Goal: Task Accomplishment & Management: Complete application form

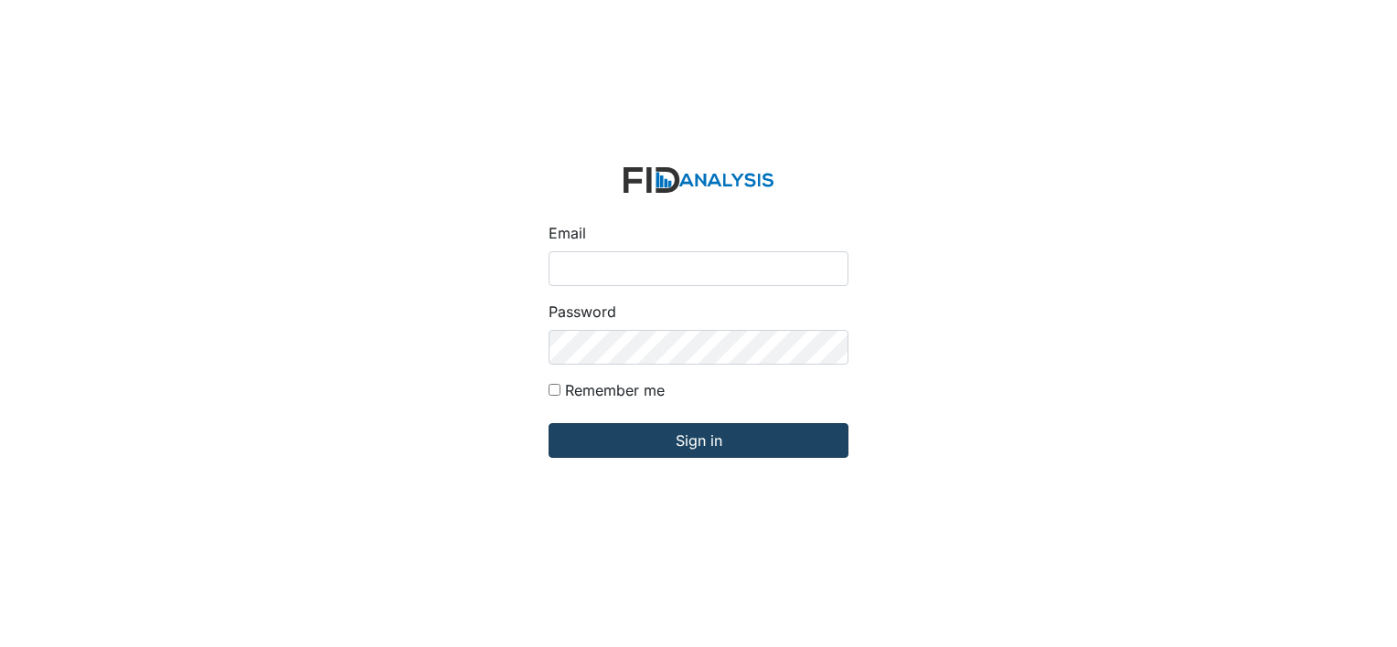
type input "[EMAIL_ADDRESS][DOMAIN_NAME]"
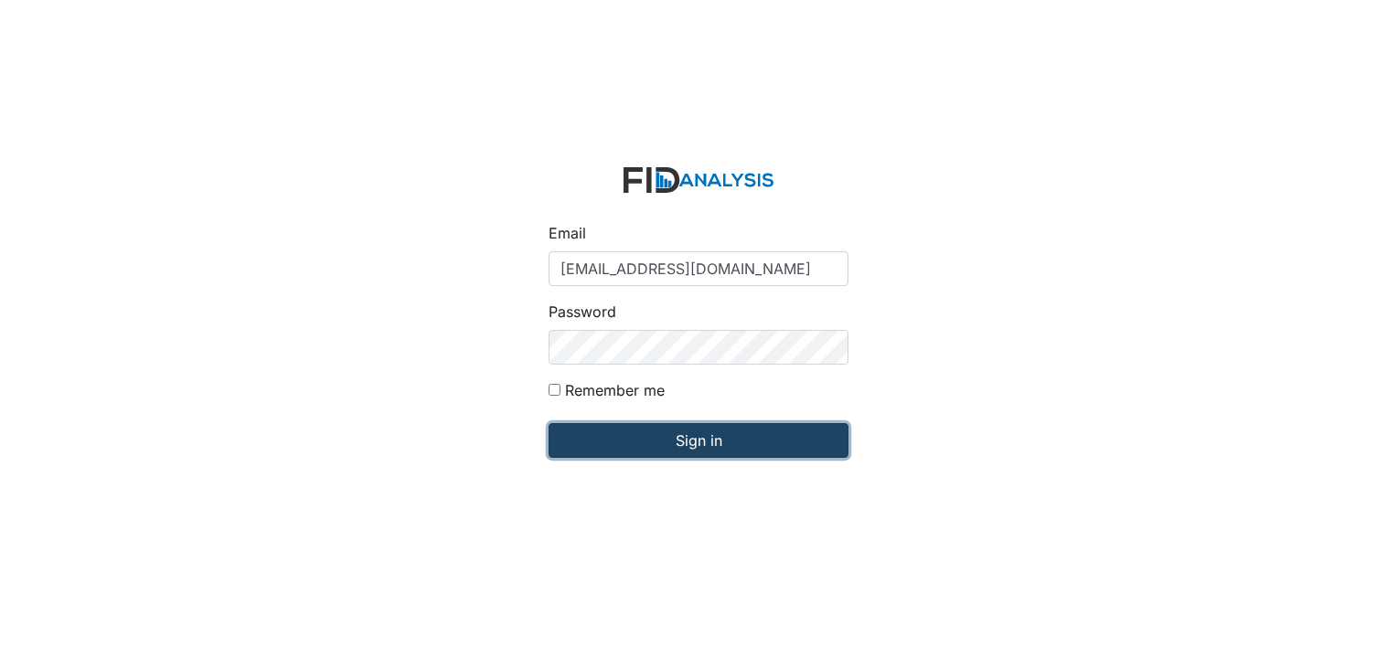
click at [655, 449] on input "Sign in" at bounding box center [699, 440] width 300 height 35
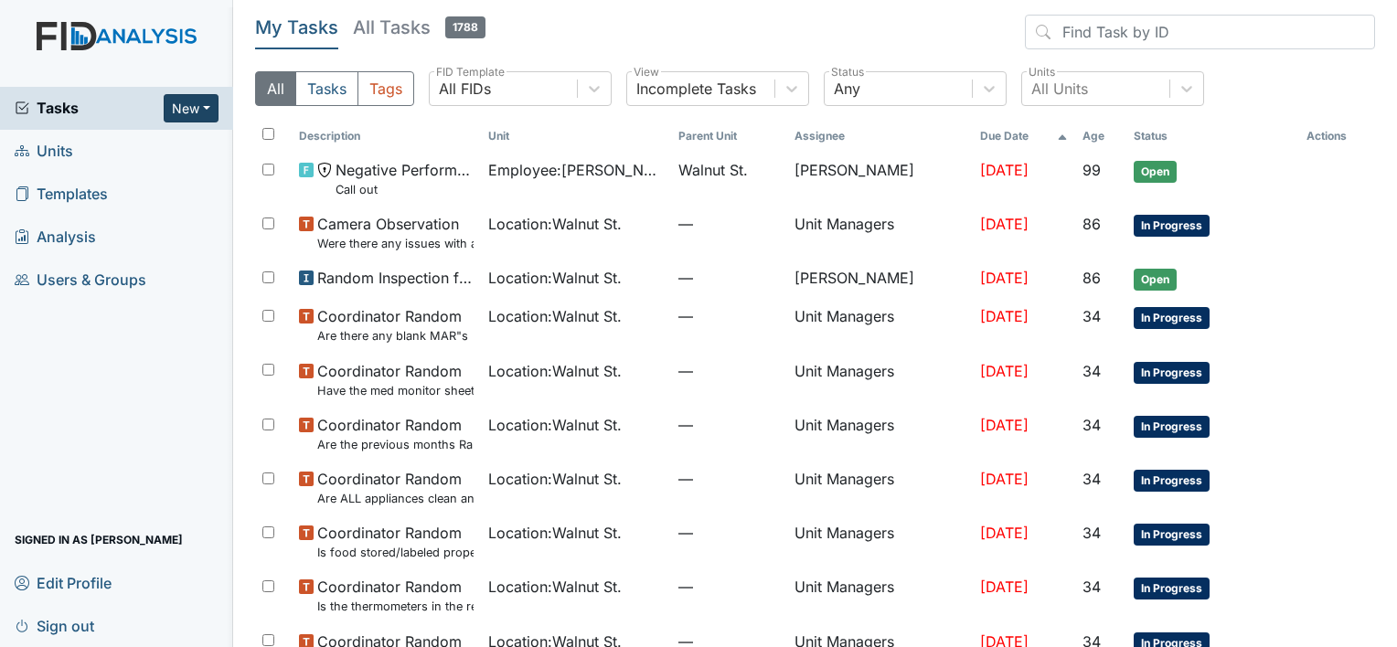
click at [183, 108] on button "New" at bounding box center [191, 108] width 55 height 28
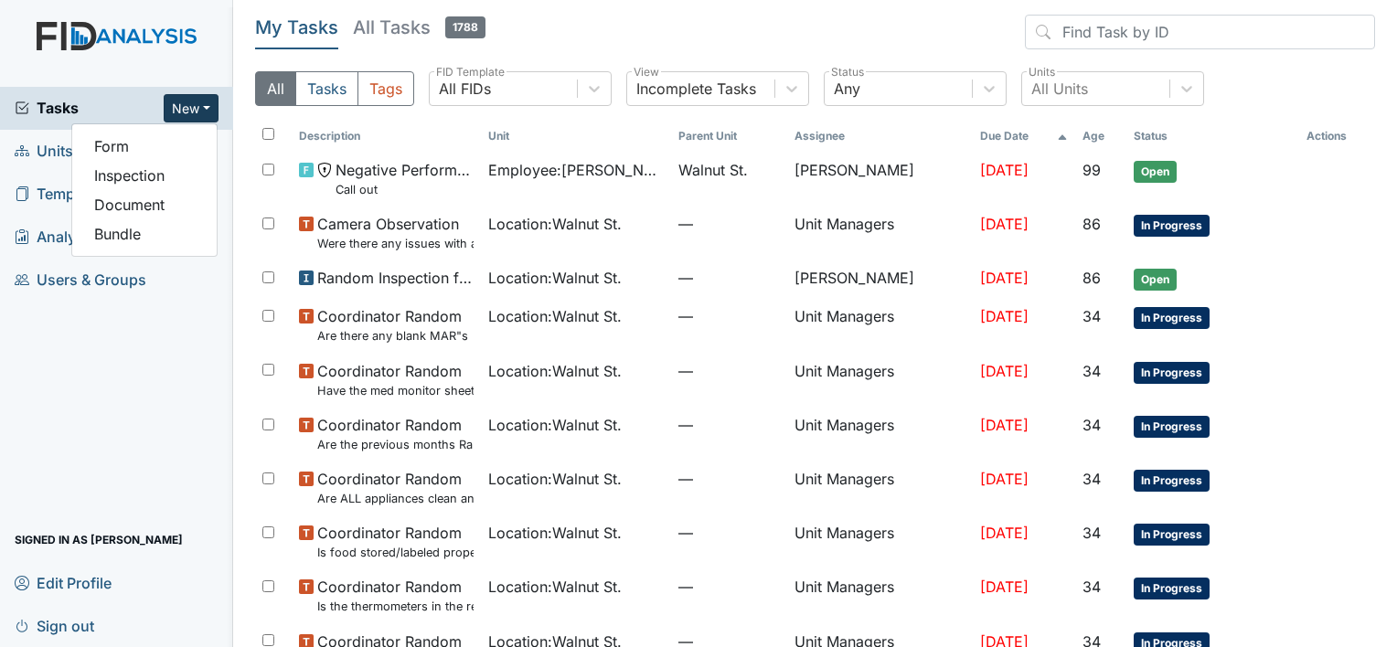
click at [34, 155] on span "Units" at bounding box center [44, 151] width 59 height 28
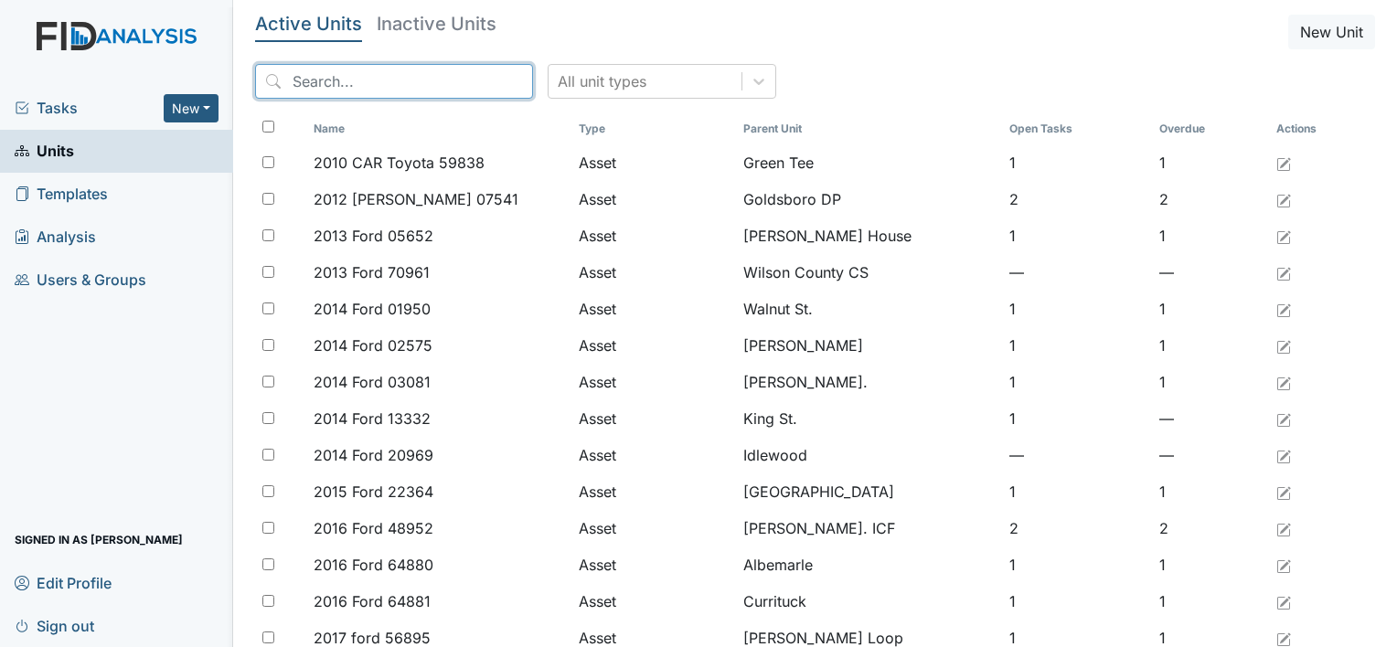
click at [359, 69] on input "search" at bounding box center [394, 81] width 278 height 35
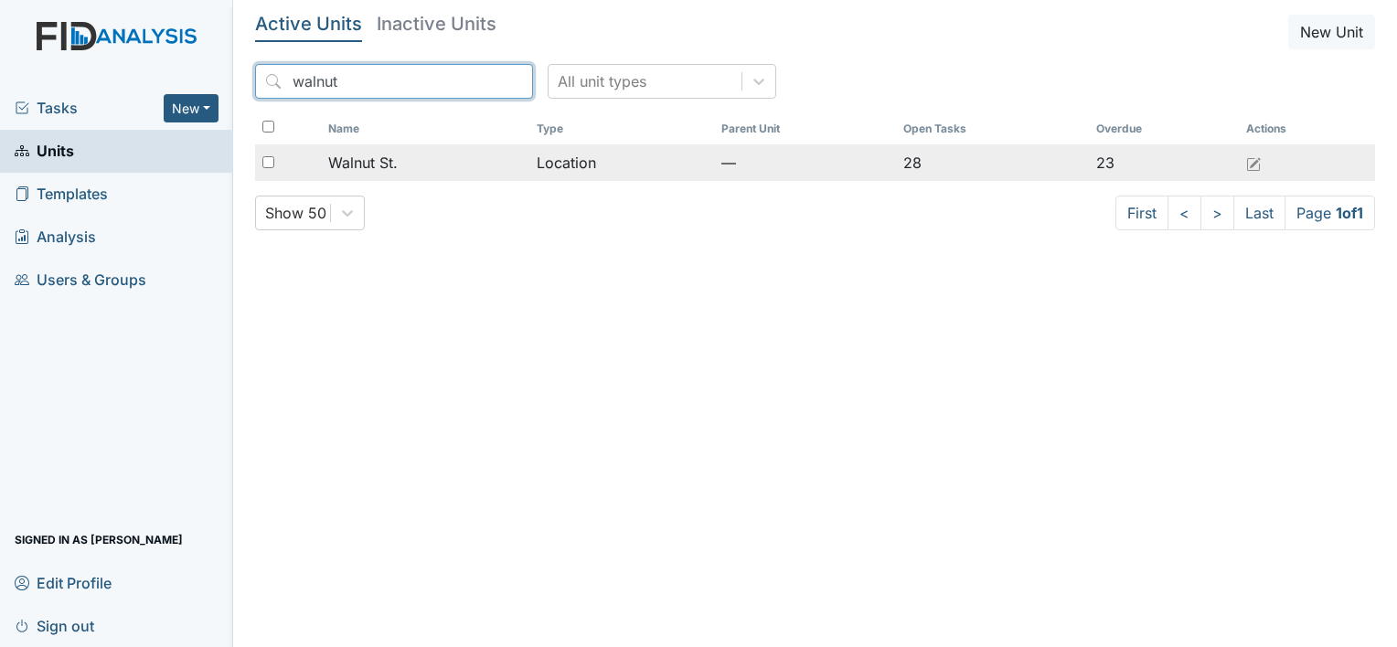
type input "walnut"
click at [351, 159] on span "Walnut St." at bounding box center [362, 163] width 69 height 22
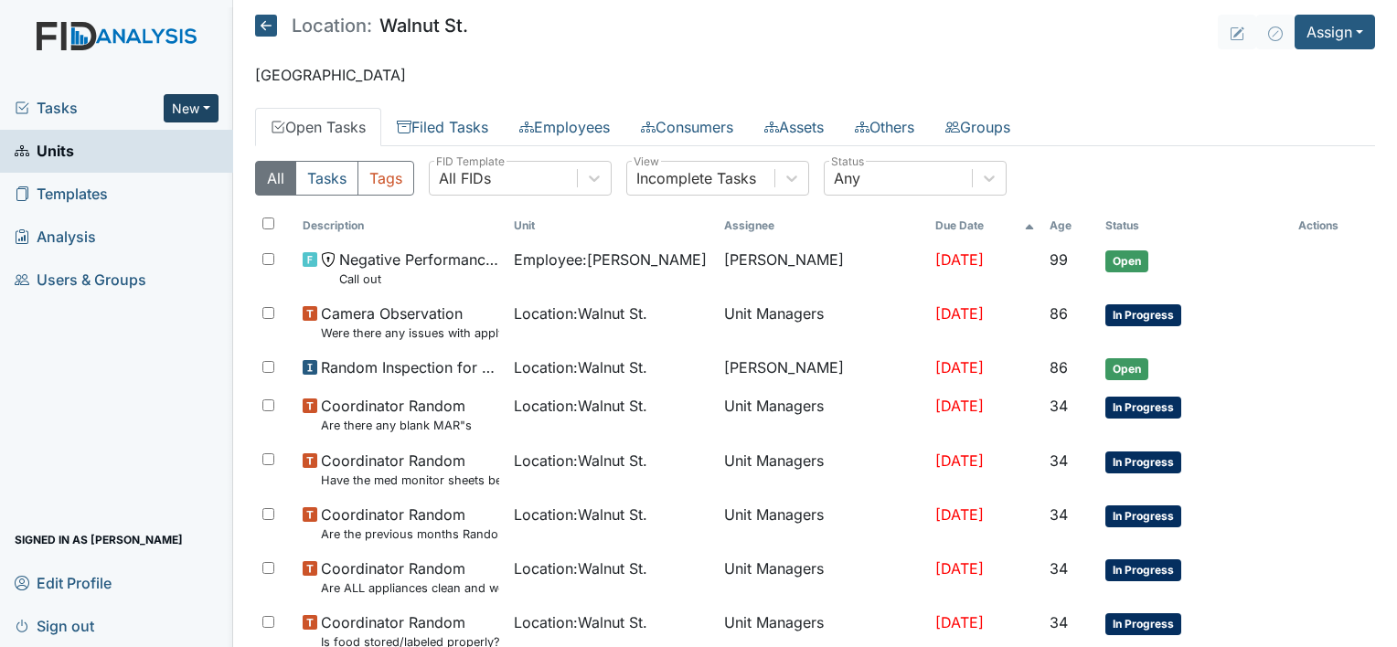
click at [204, 114] on button "New" at bounding box center [191, 108] width 55 height 28
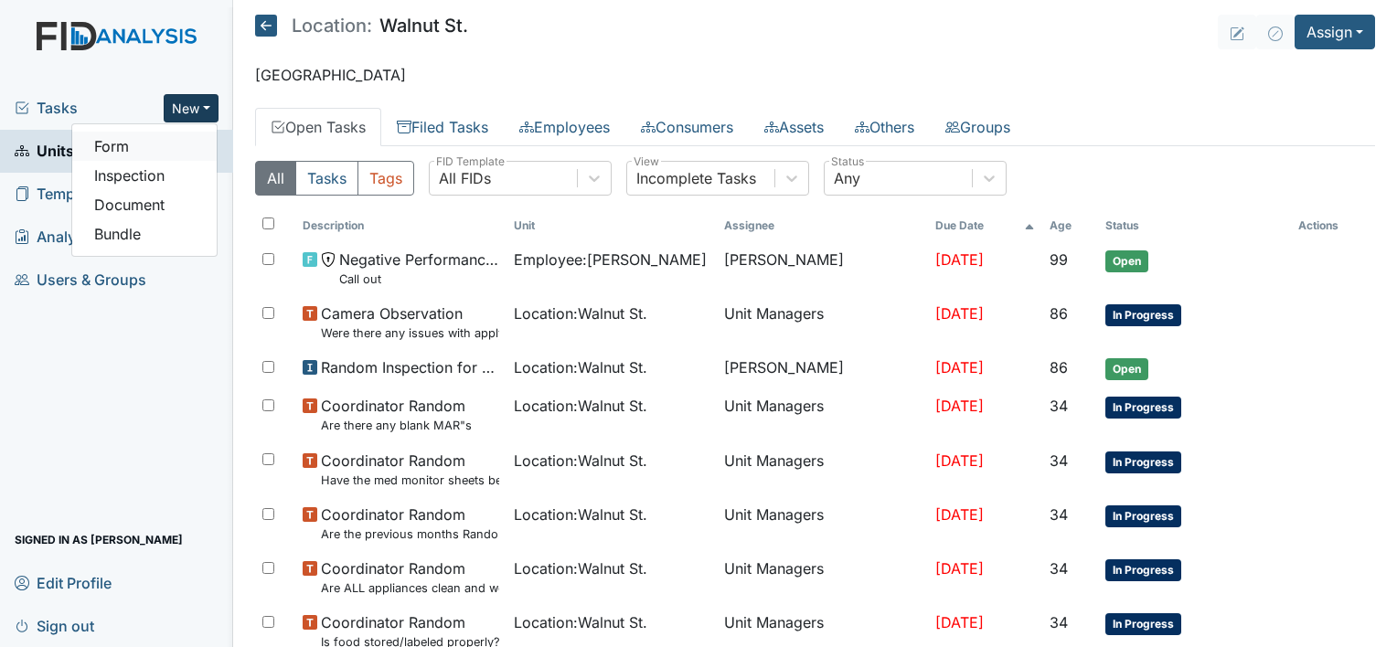
click at [102, 146] on link "Form" at bounding box center [144, 146] width 144 height 29
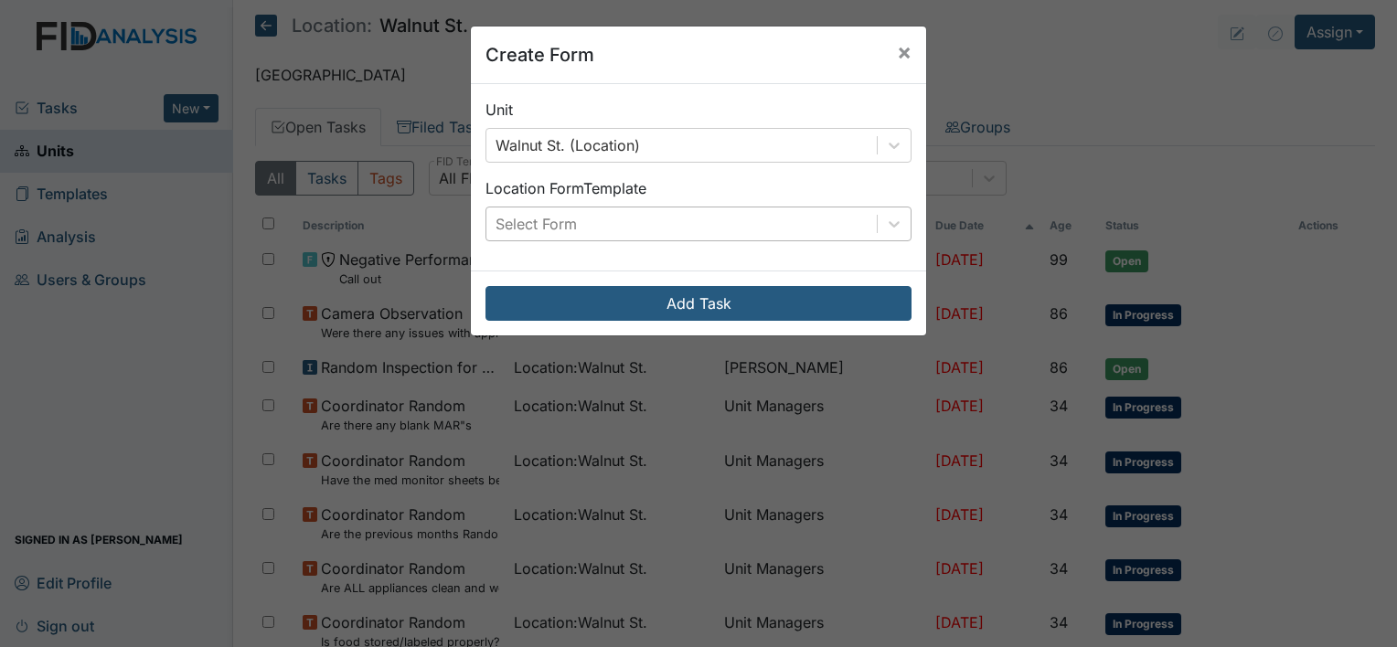
click at [590, 217] on div "Select Form" at bounding box center [681, 224] width 390 height 33
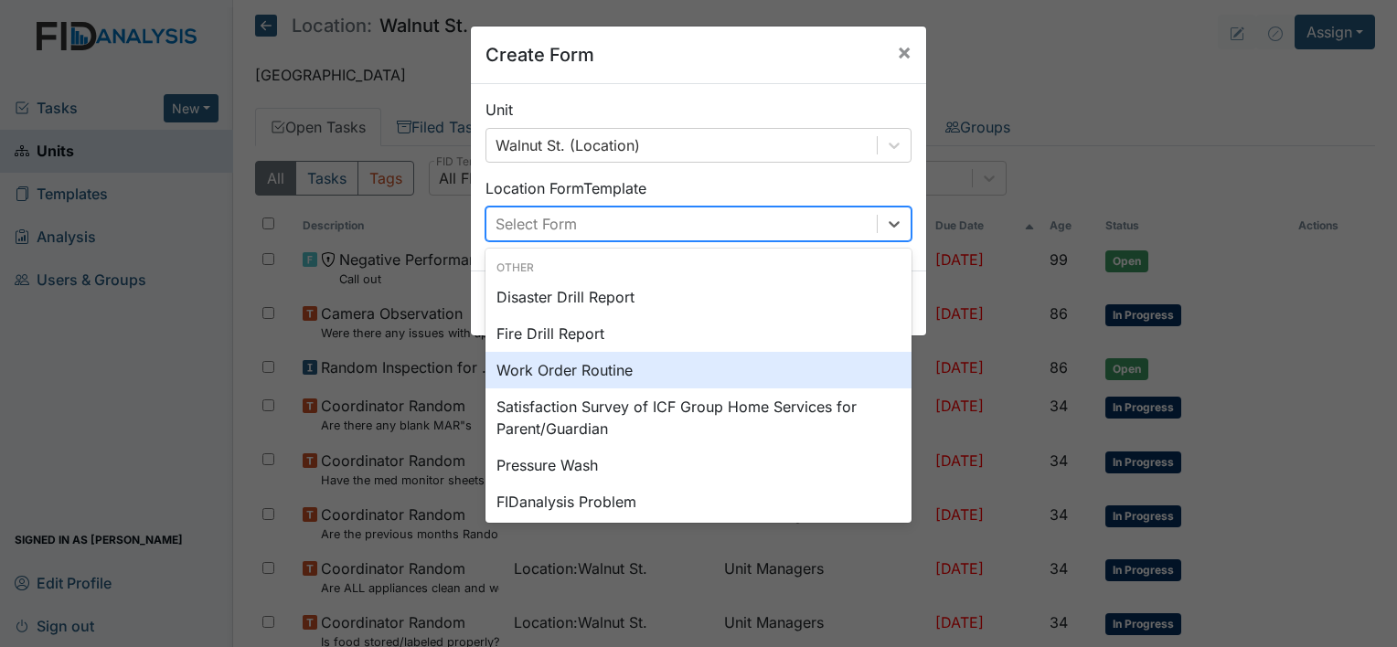
click at [710, 363] on div "Work Order Routine" at bounding box center [698, 370] width 426 height 37
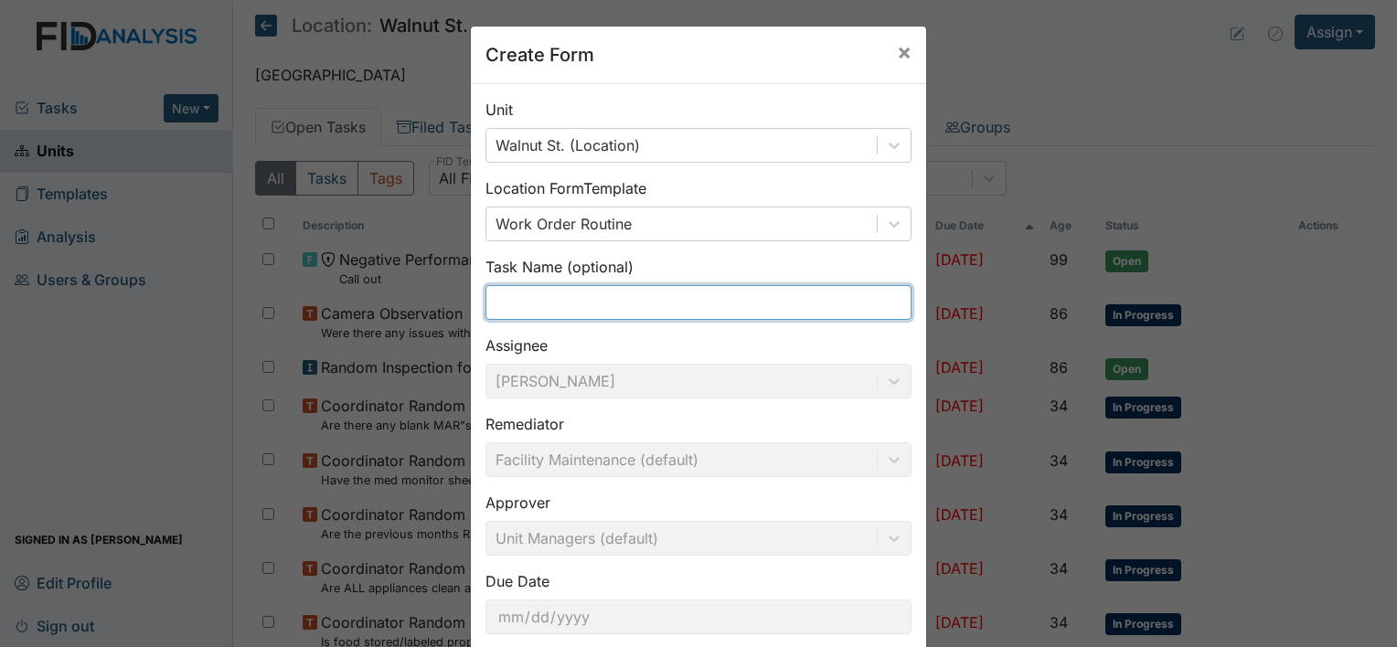
click at [615, 302] on input "text" at bounding box center [698, 302] width 426 height 35
type input "d"
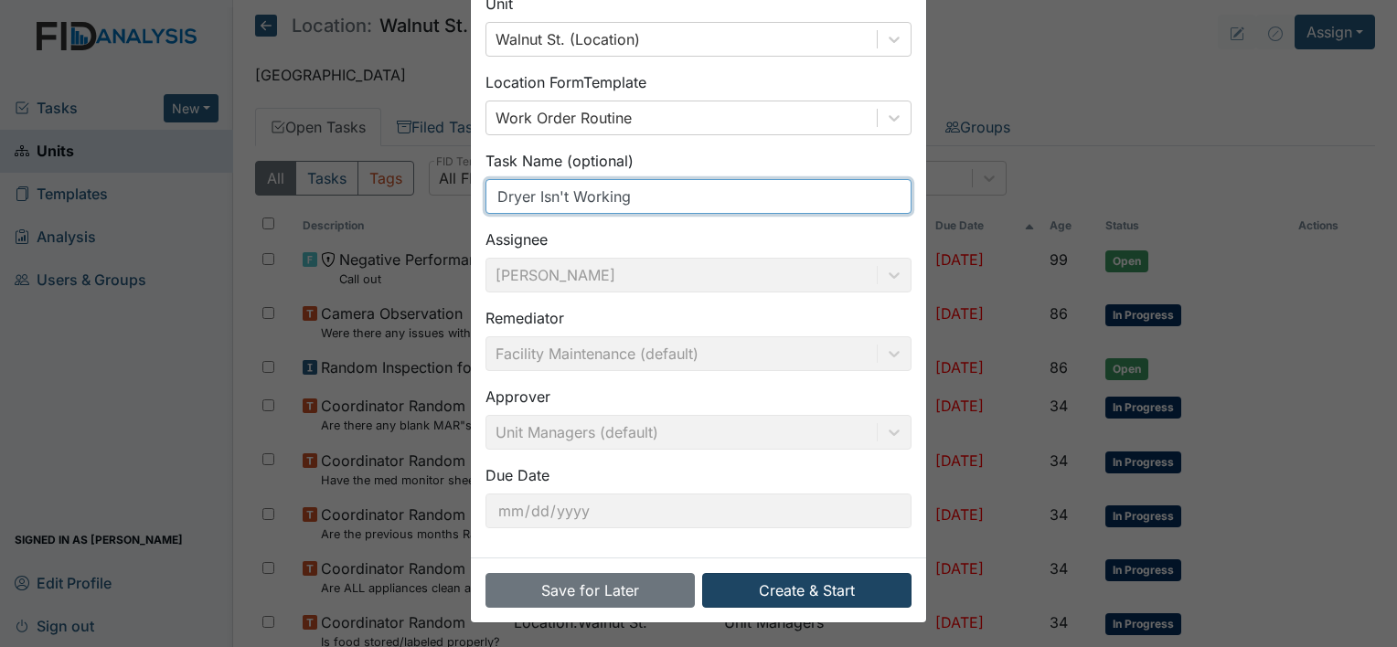
type input "Dryer Isn't Working"
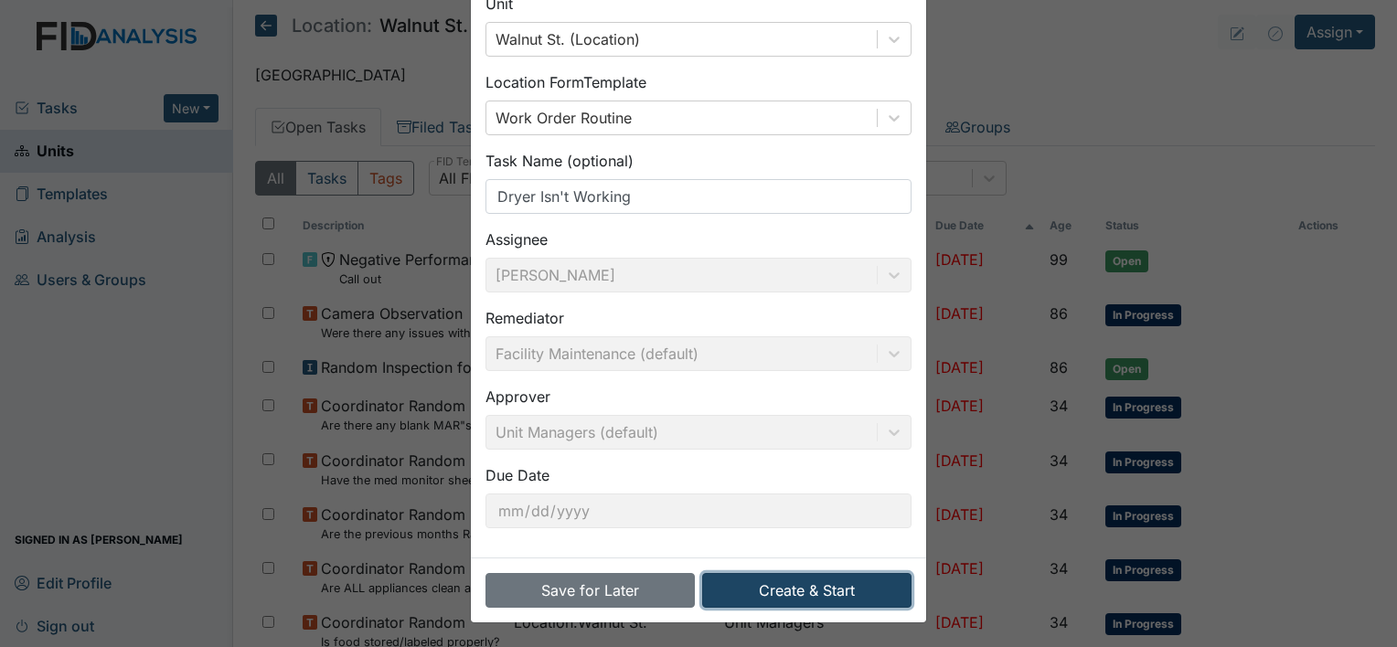
click at [856, 577] on button "Create & Start" at bounding box center [806, 590] width 209 height 35
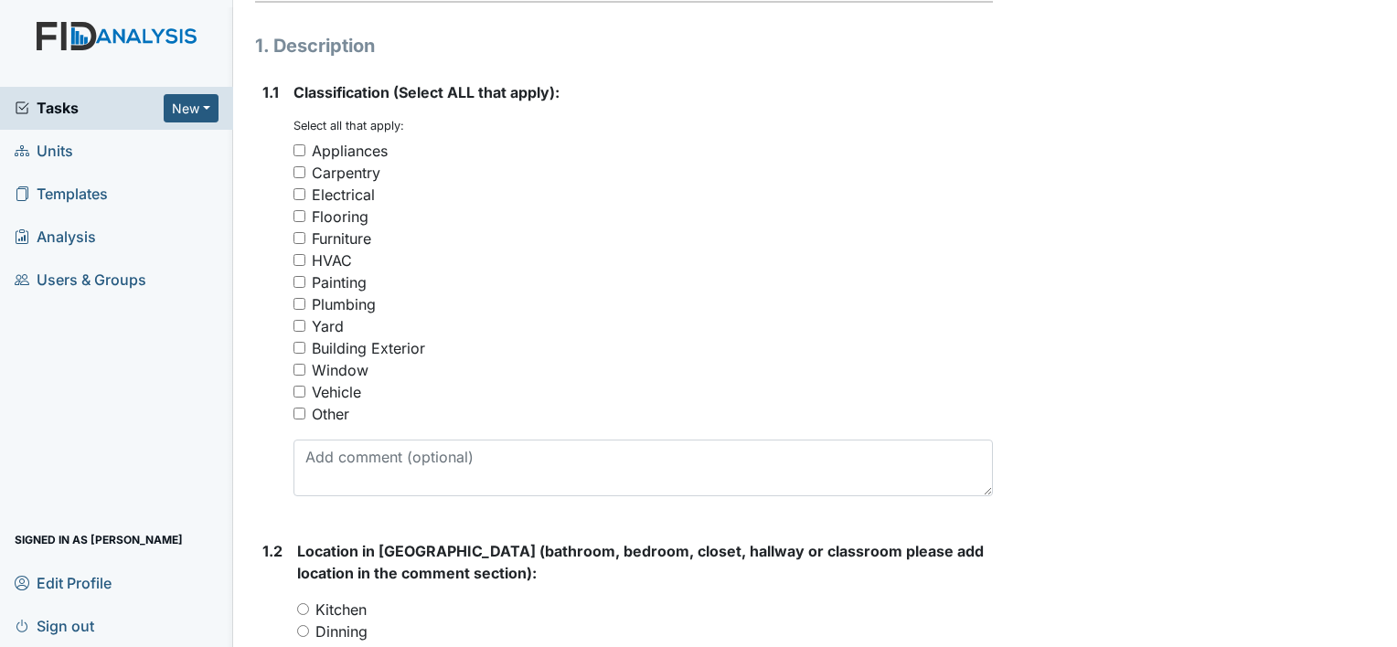
scroll to position [278, 0]
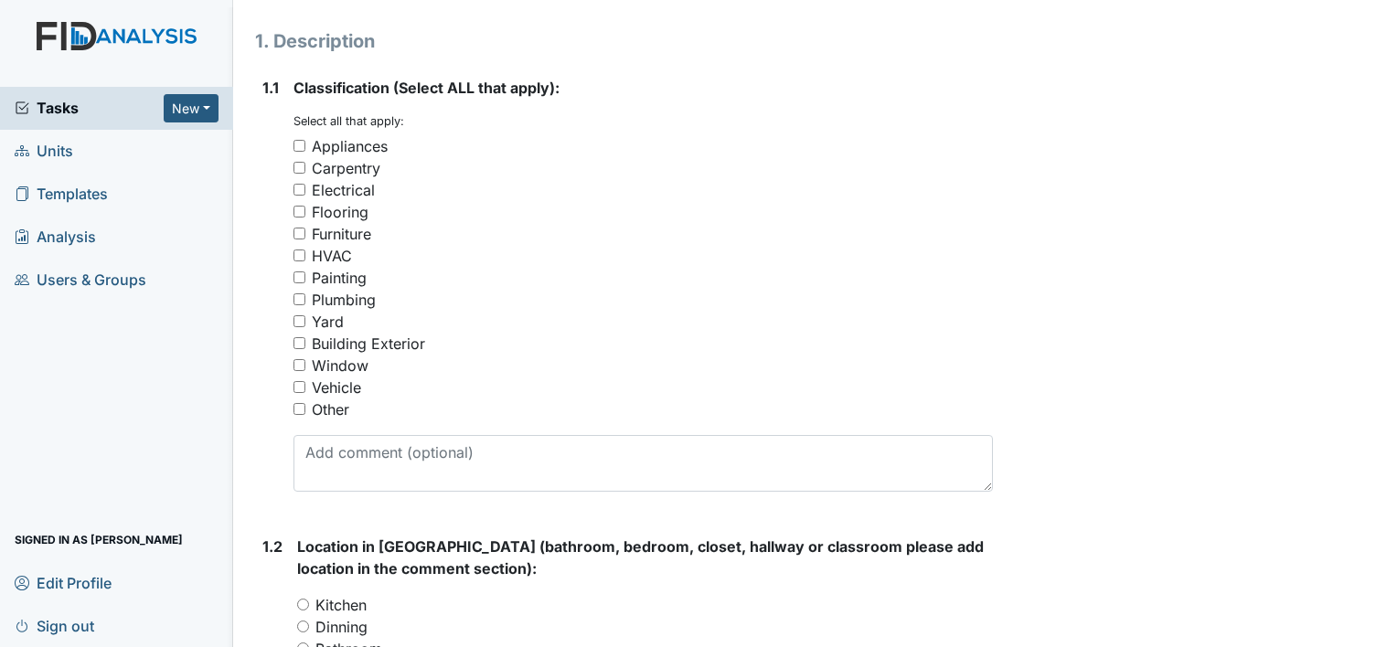
click at [299, 145] on input "Appliances" at bounding box center [299, 146] width 12 height 12
checkbox input "true"
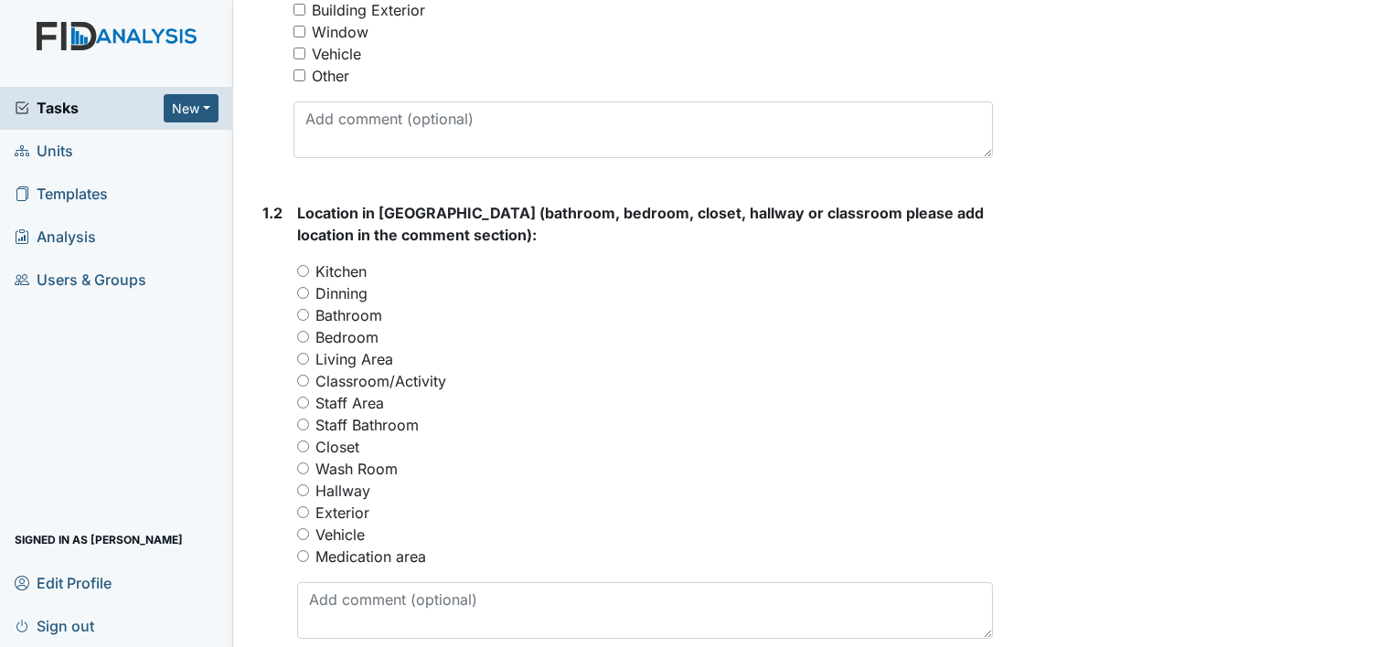
scroll to position [629, 0]
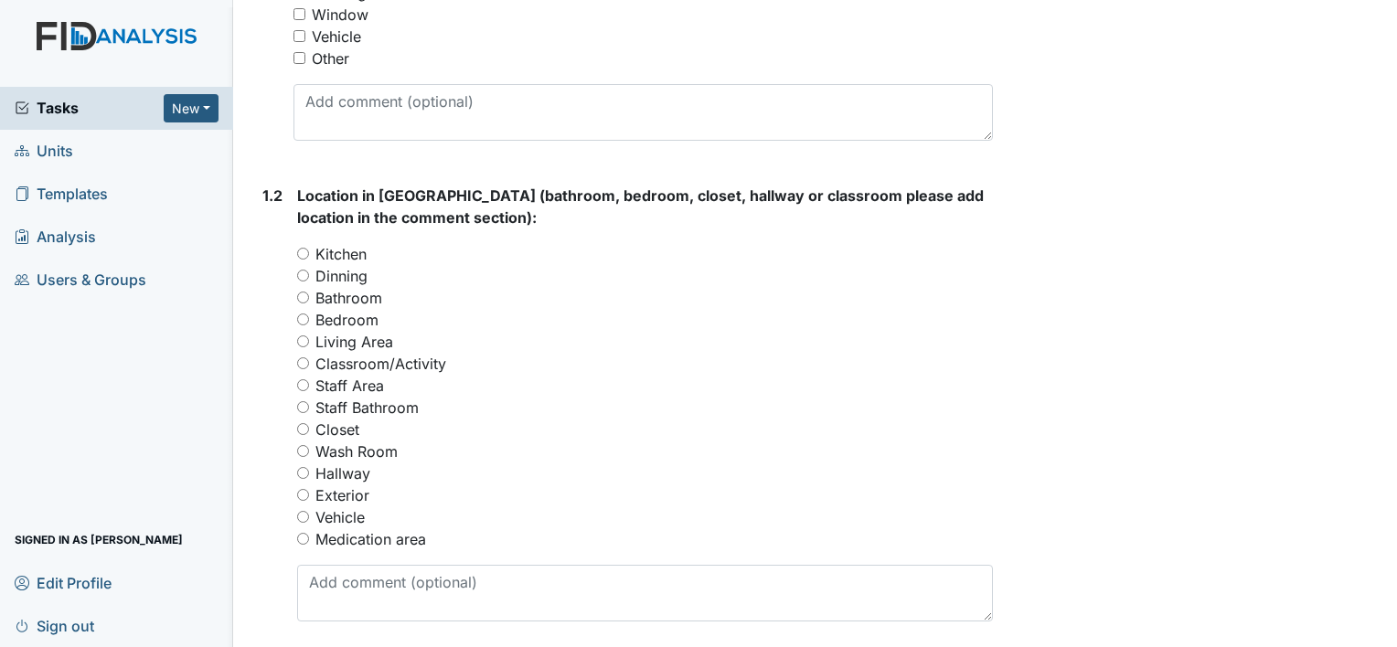
click at [300, 450] on input "Wash Room" at bounding box center [303, 451] width 12 height 12
radio input "true"
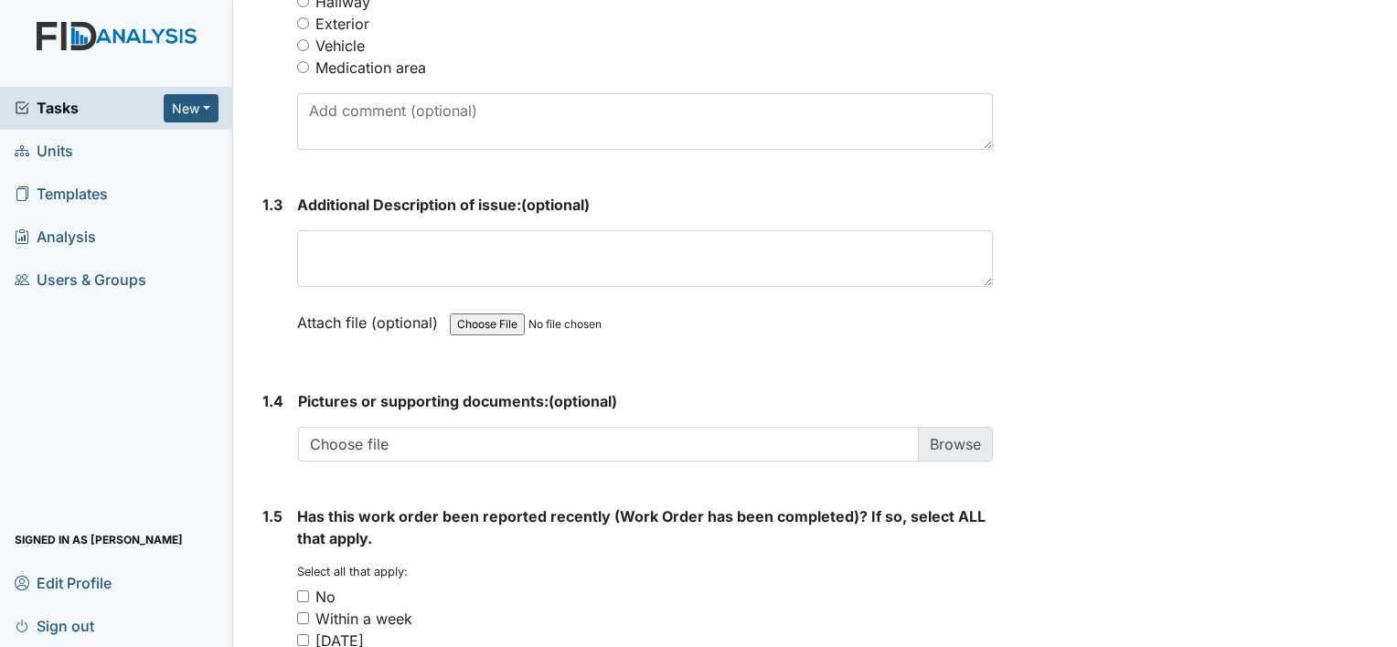
scroll to position [1104, 0]
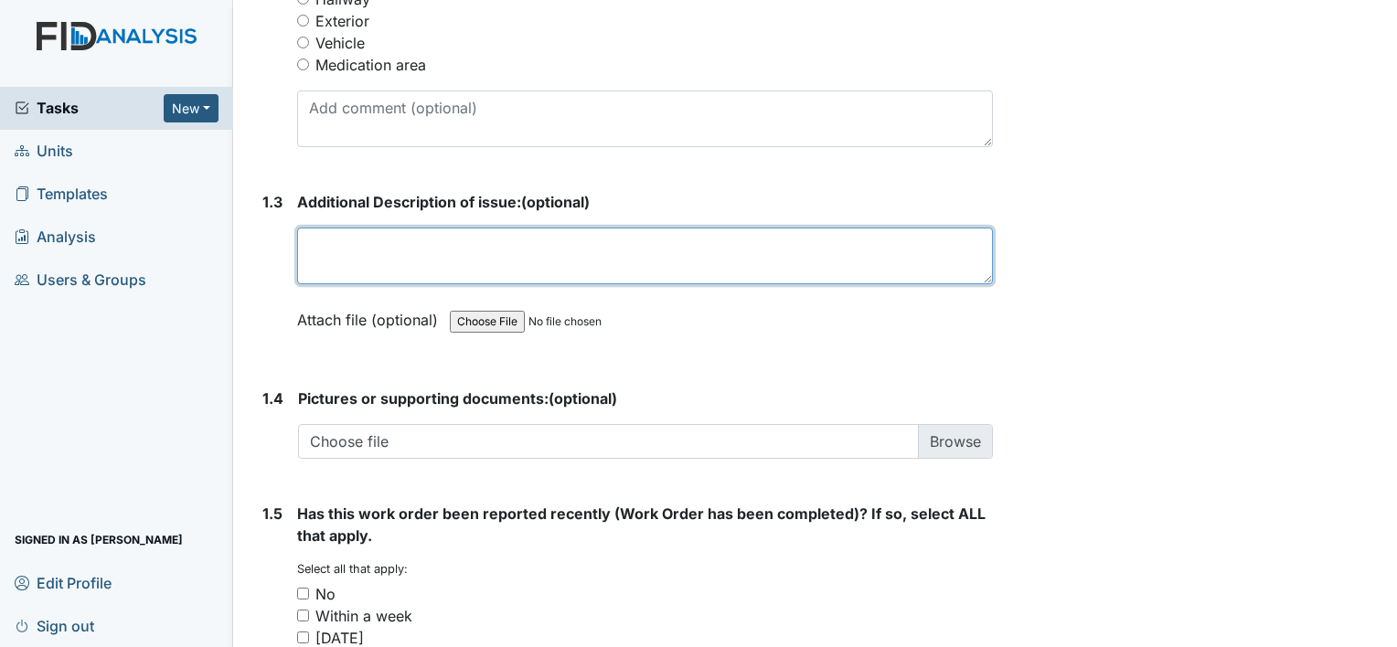
click at [473, 250] on textarea at bounding box center [645, 256] width 696 height 57
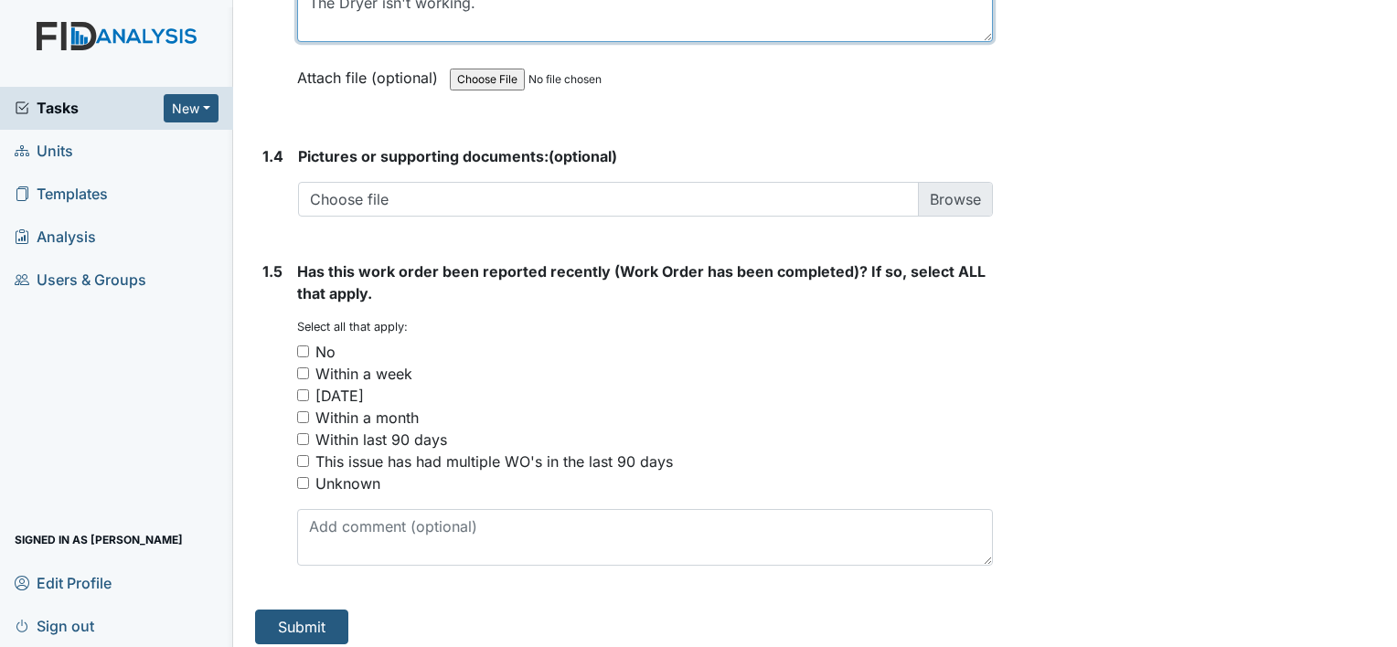
scroll to position [1355, 0]
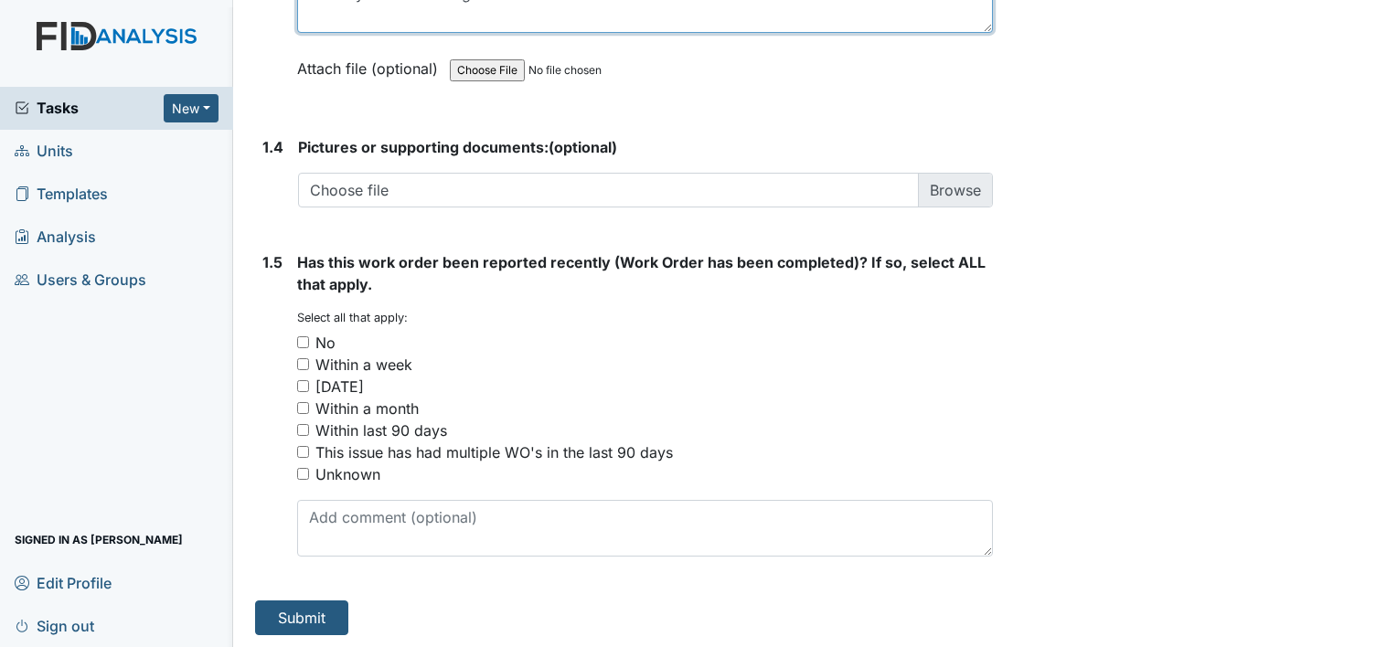
type textarea "The Dryer isn't working."
click at [302, 338] on input "No" at bounding box center [303, 342] width 12 height 12
checkbox input "true"
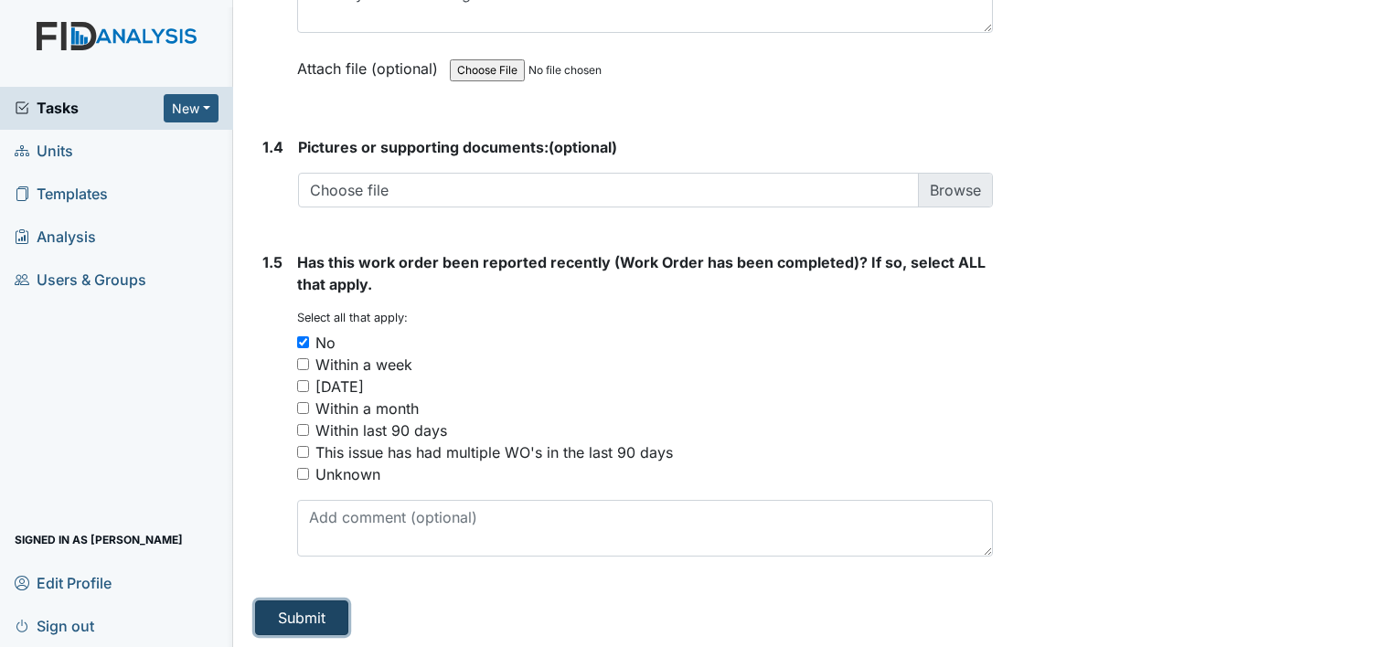
click at [292, 603] on button "Submit" at bounding box center [301, 618] width 93 height 35
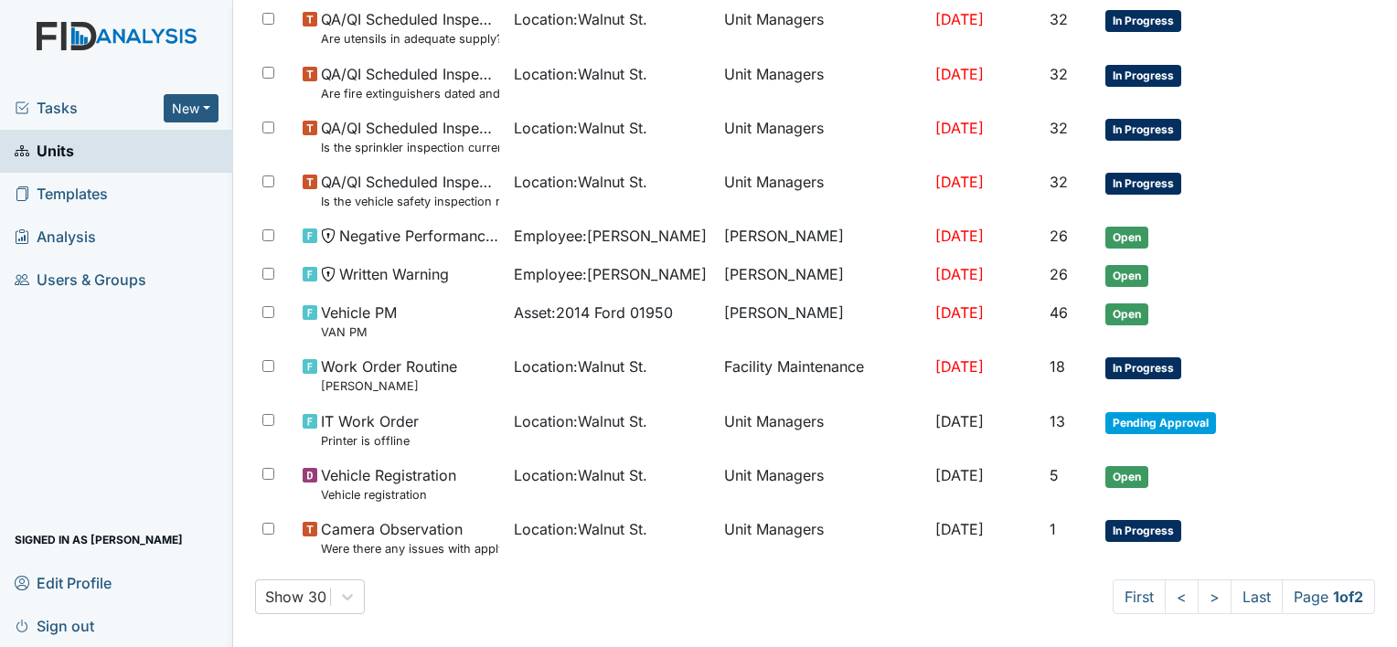
scroll to position [1320, 0]
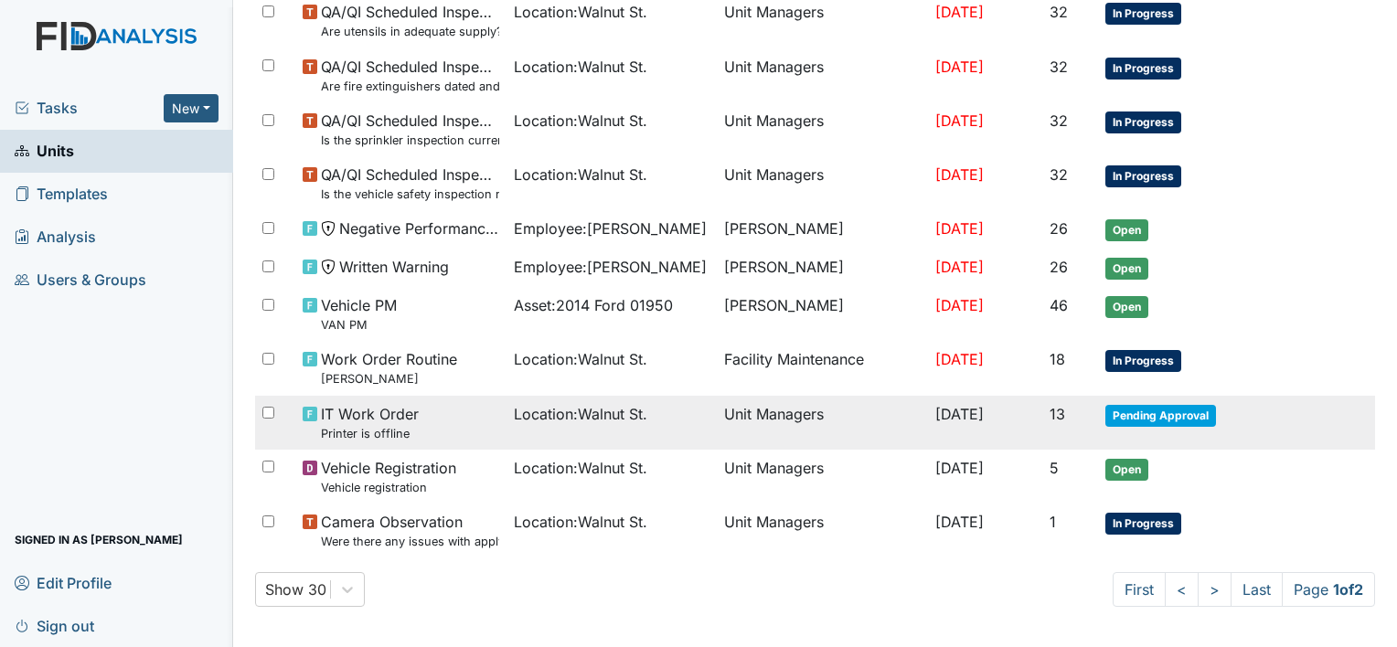
click at [624, 419] on span "Location : Walnut St." at bounding box center [580, 414] width 133 height 22
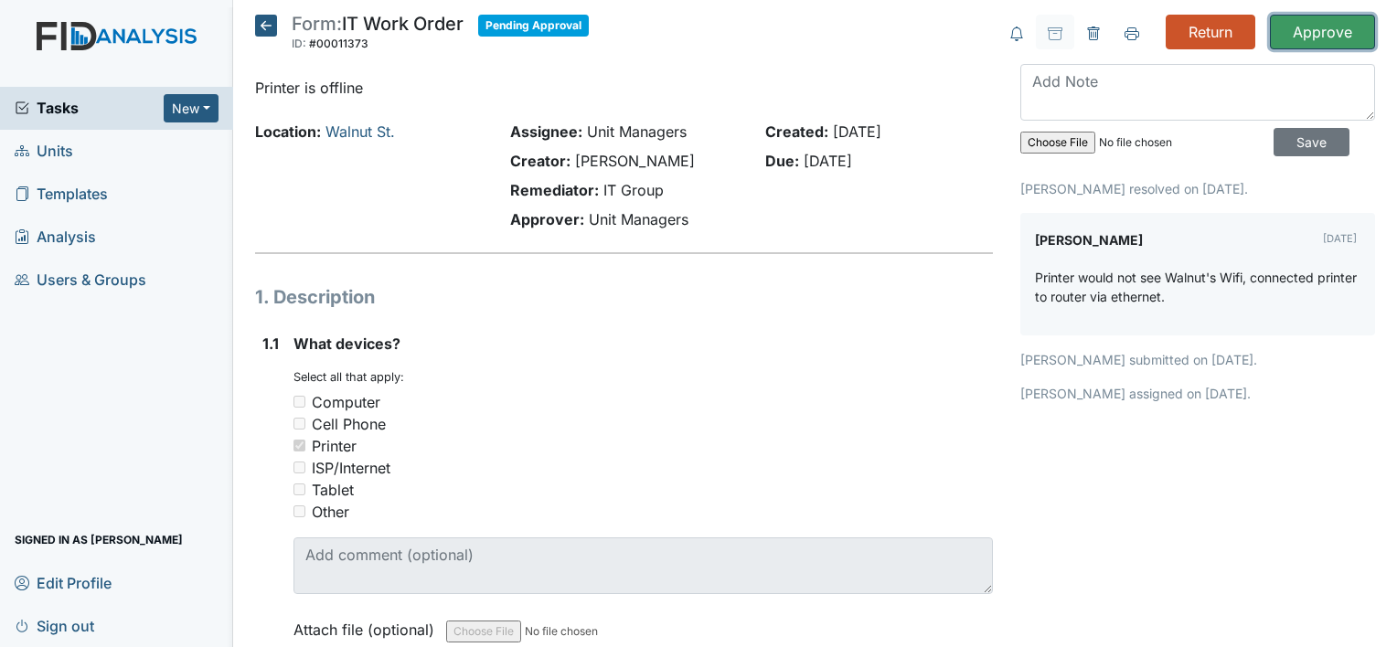
click at [1293, 25] on input "Approve" at bounding box center [1322, 32] width 105 height 35
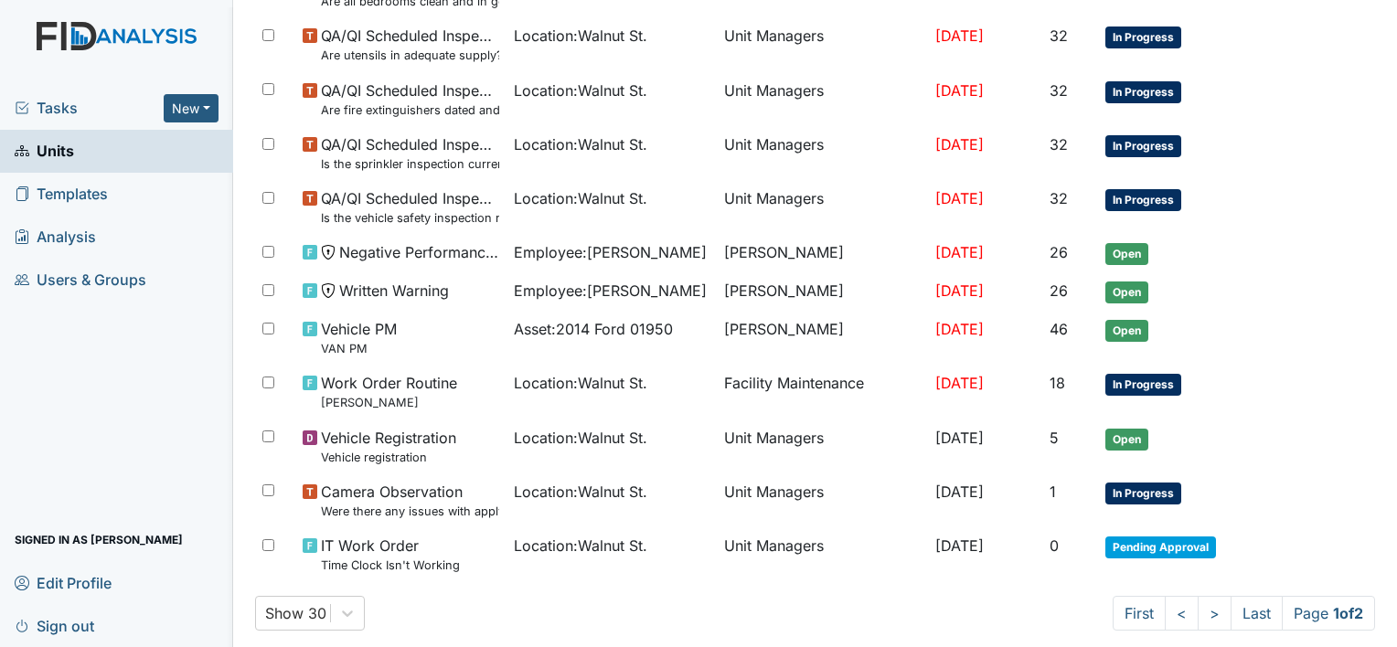
scroll to position [1320, 0]
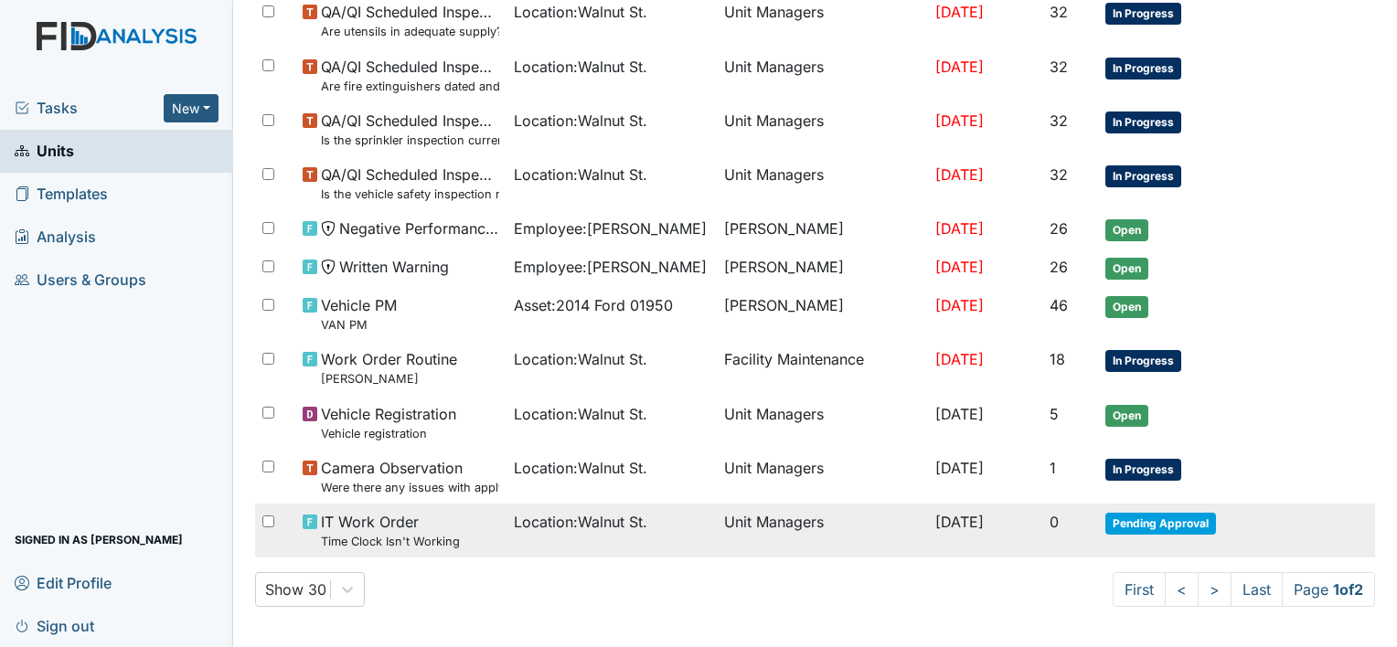
click at [717, 512] on td "Unit Managers" at bounding box center [822, 531] width 211 height 54
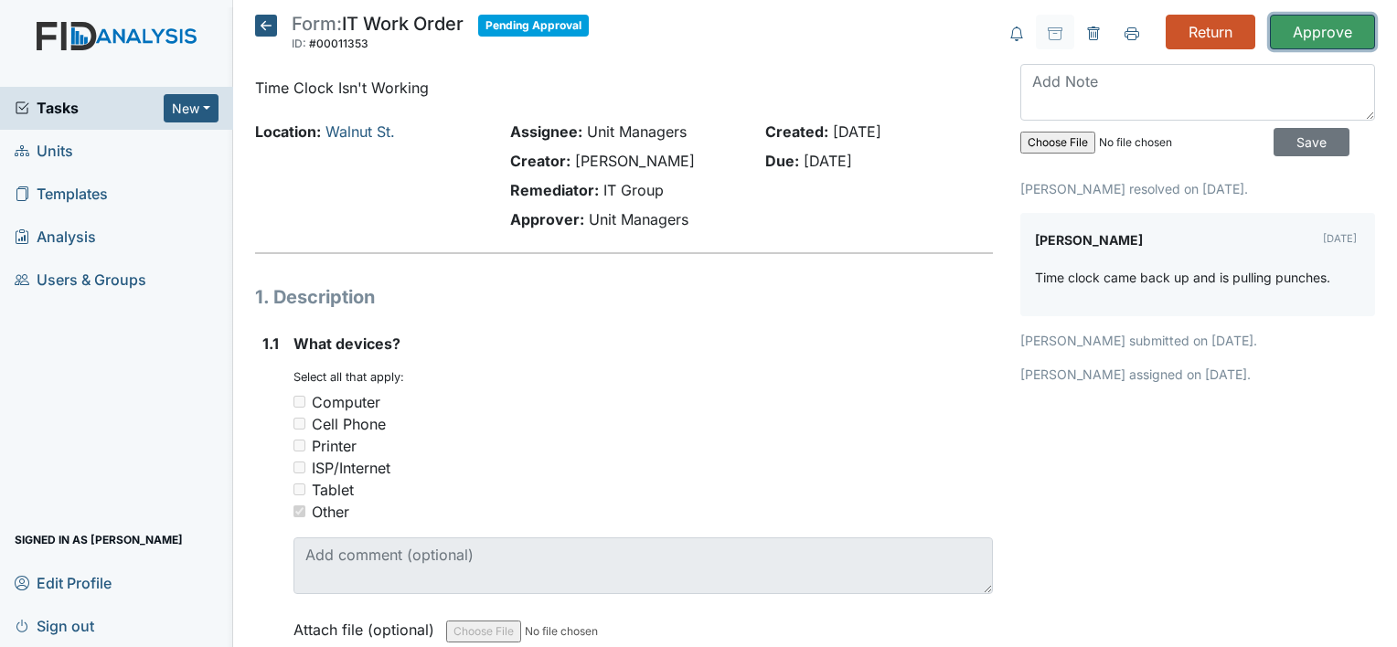
click at [1306, 28] on input "Approve" at bounding box center [1322, 32] width 105 height 35
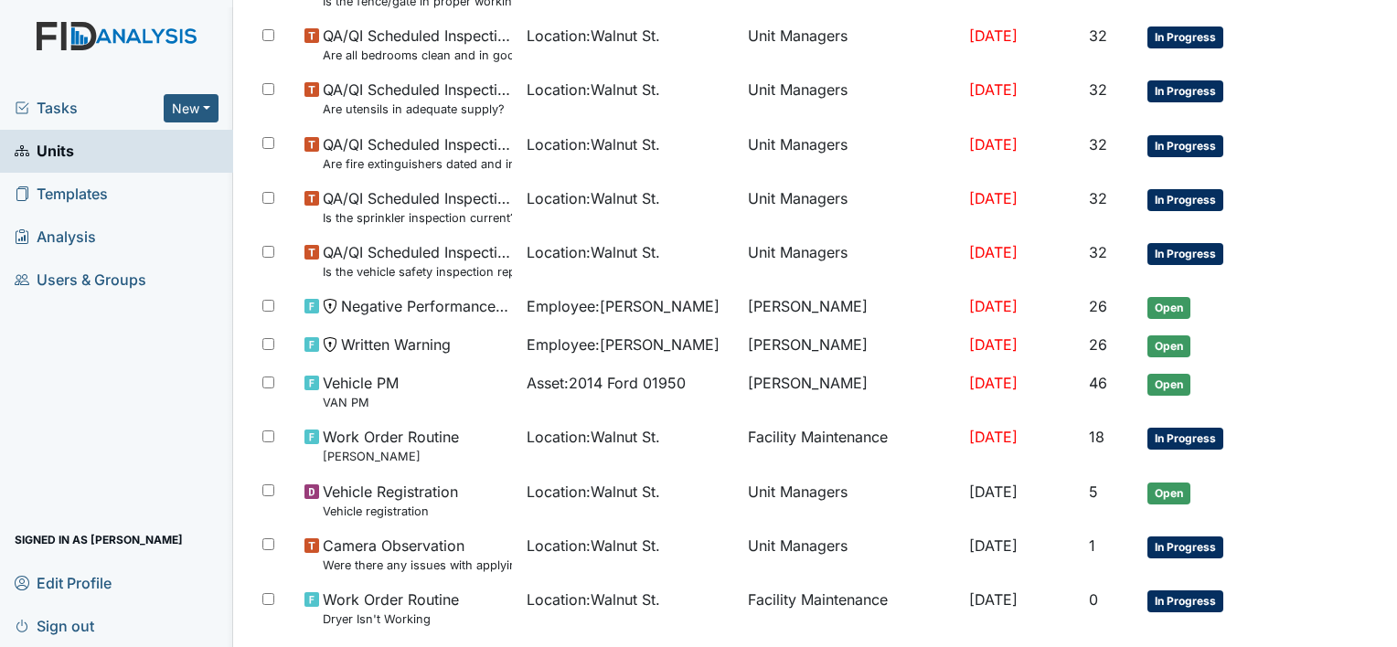
scroll to position [1306, 0]
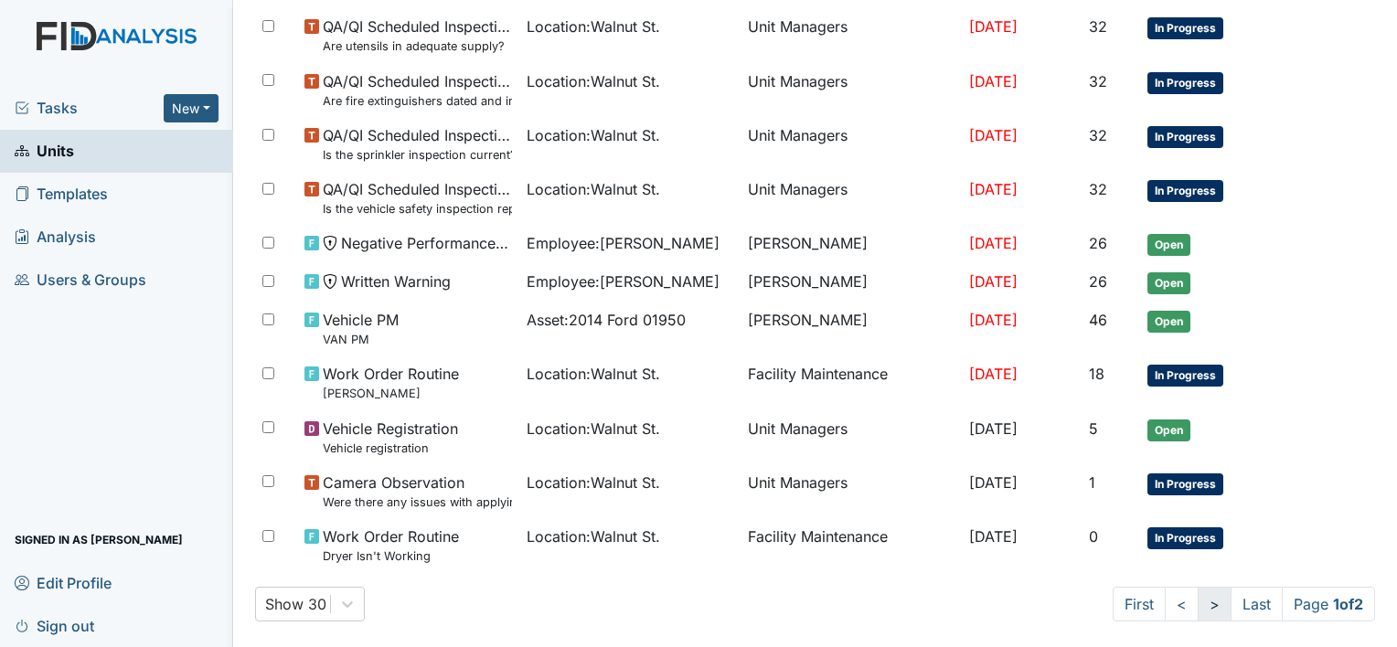
click at [1198, 594] on link ">" at bounding box center [1215, 604] width 34 height 35
